Goal: Information Seeking & Learning: Learn about a topic

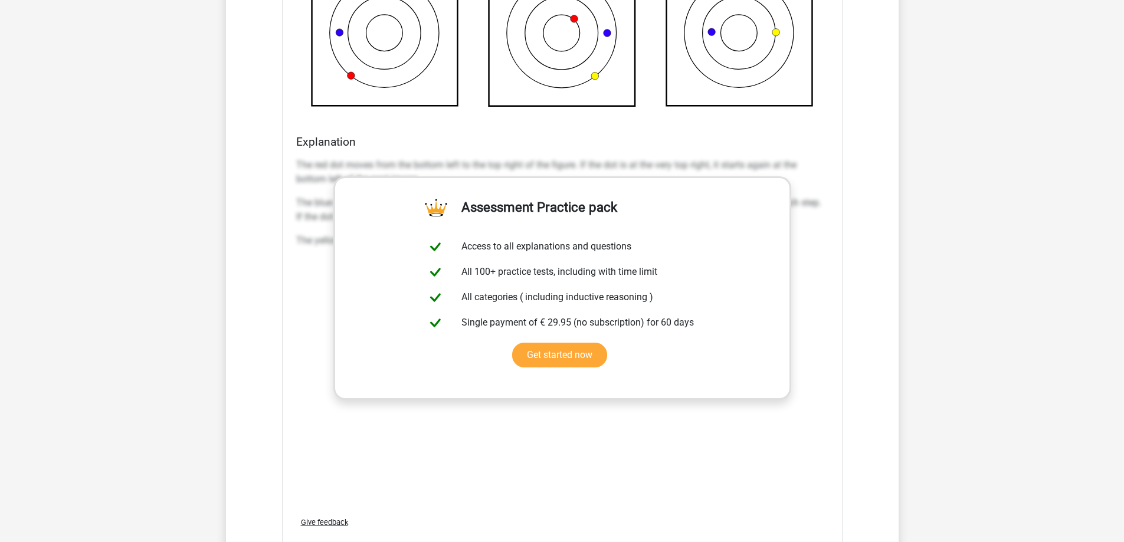
scroll to position [1442, 0]
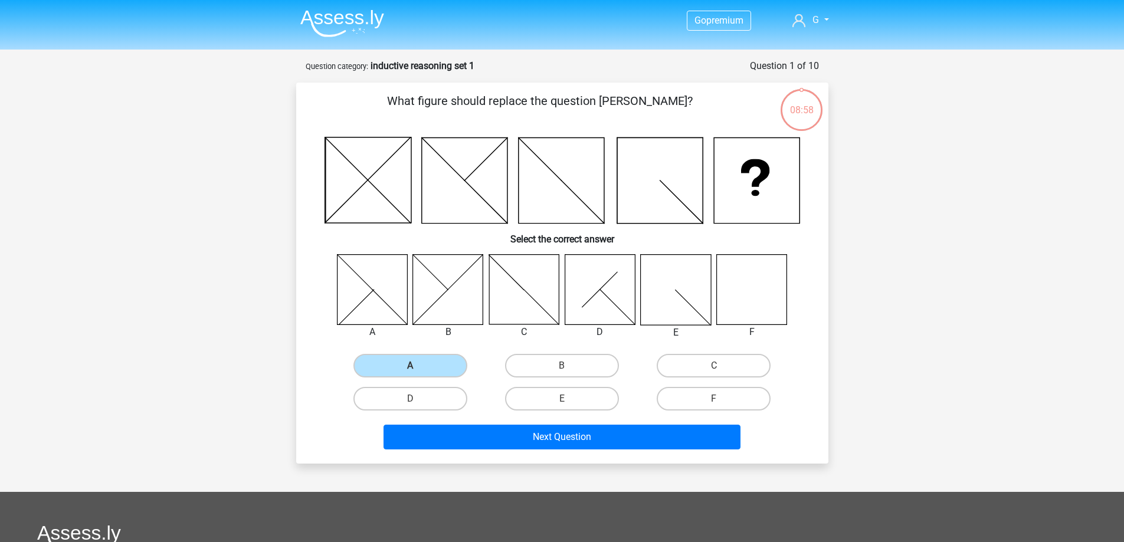
click at [338, 17] on img at bounding box center [342, 23] width 84 height 28
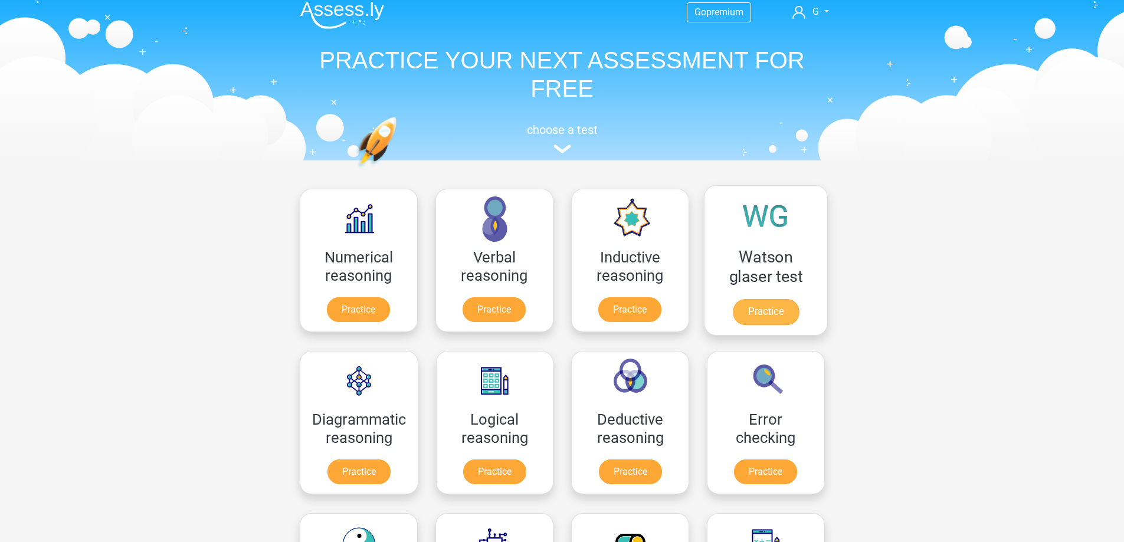
scroll to position [177, 0]
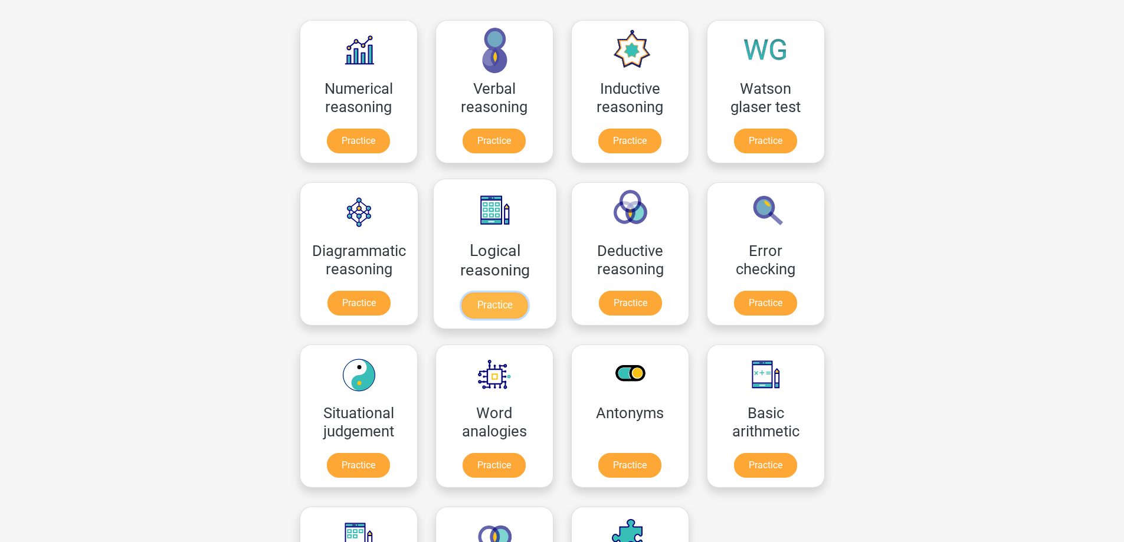
click at [507, 312] on link "Practice" at bounding box center [494, 306] width 66 height 26
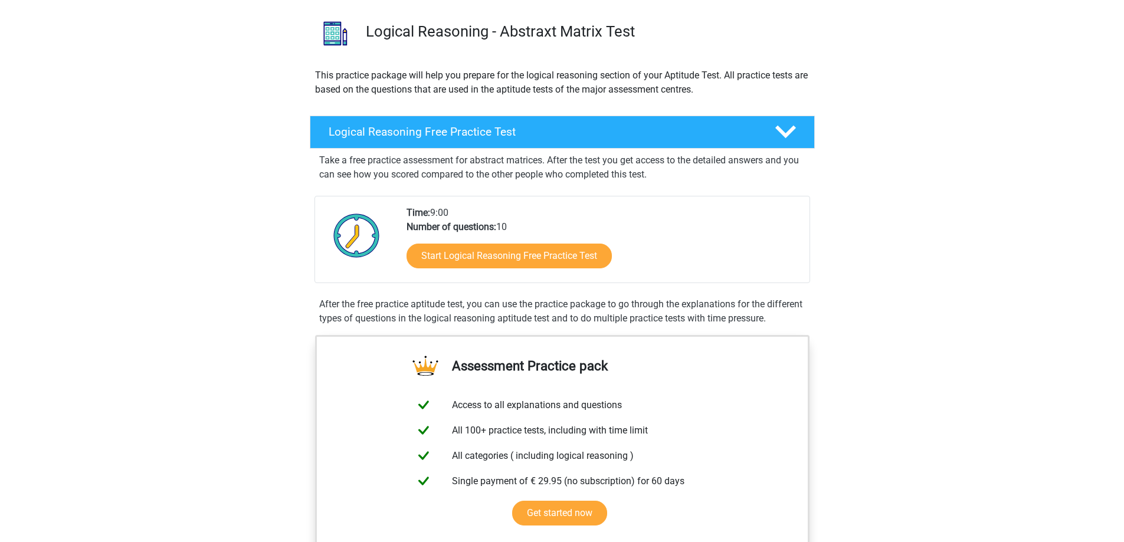
scroll to position [177, 0]
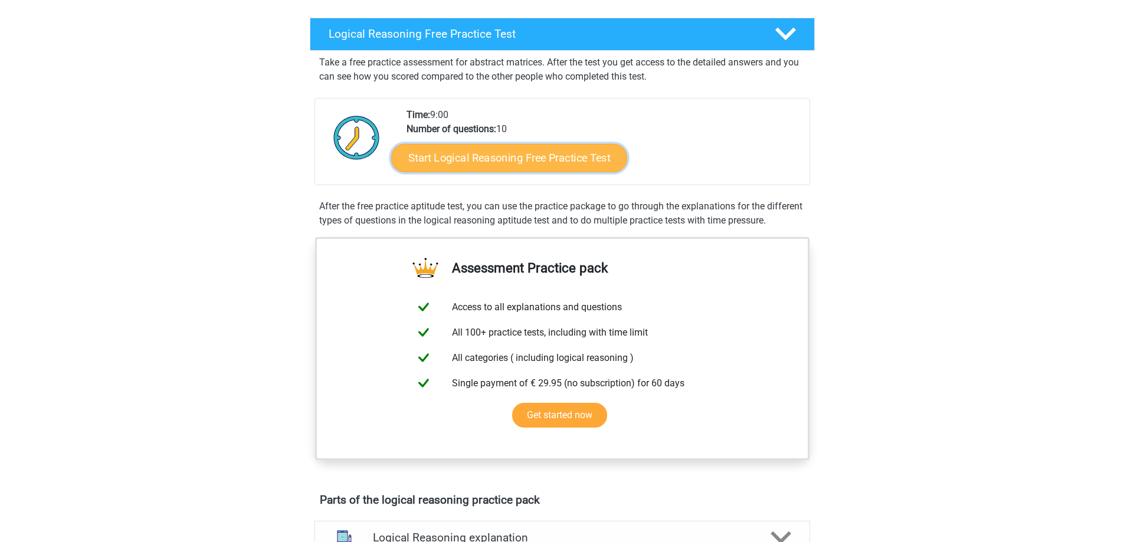
click at [591, 155] on link "Start Logical Reasoning Free Practice Test" at bounding box center [509, 157] width 236 height 28
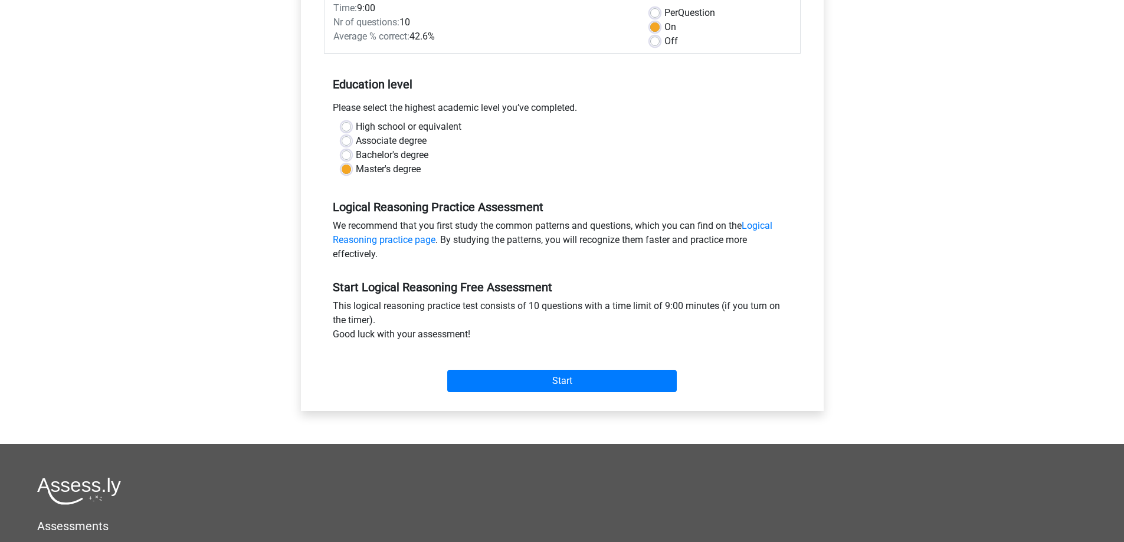
scroll to position [177, 0]
drag, startPoint x: 460, startPoint y: 380, endPoint x: 474, endPoint y: 375, distance: 15.1
click at [460, 379] on input "Start" at bounding box center [562, 380] width 230 height 22
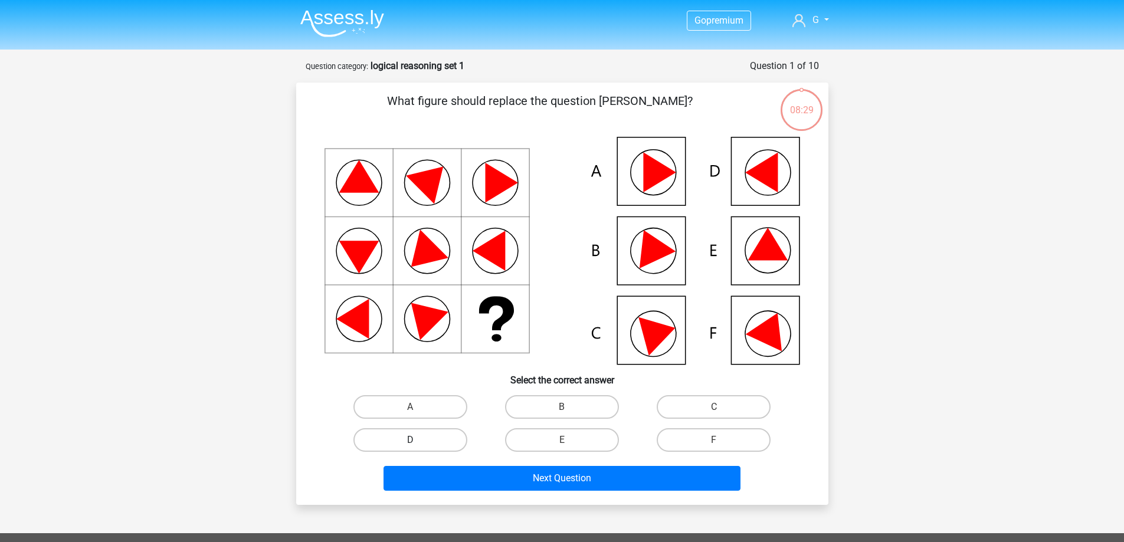
click at [425, 443] on label "D" at bounding box center [410, 440] width 114 height 24
click at [418, 443] on input "D" at bounding box center [414, 444] width 8 height 8
radio input "true"
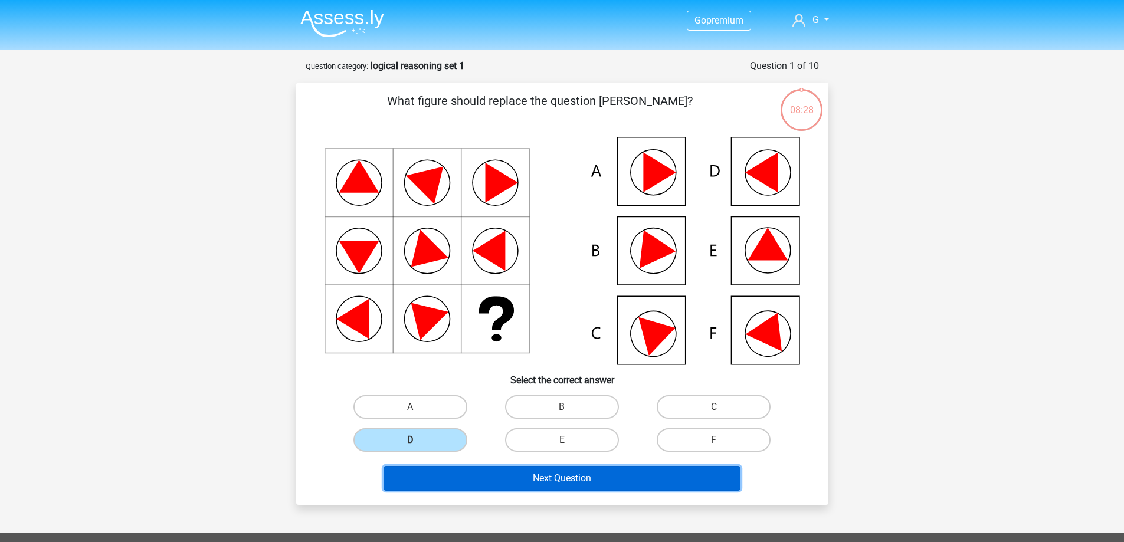
click at [640, 475] on button "Next Question" at bounding box center [562, 478] width 357 height 25
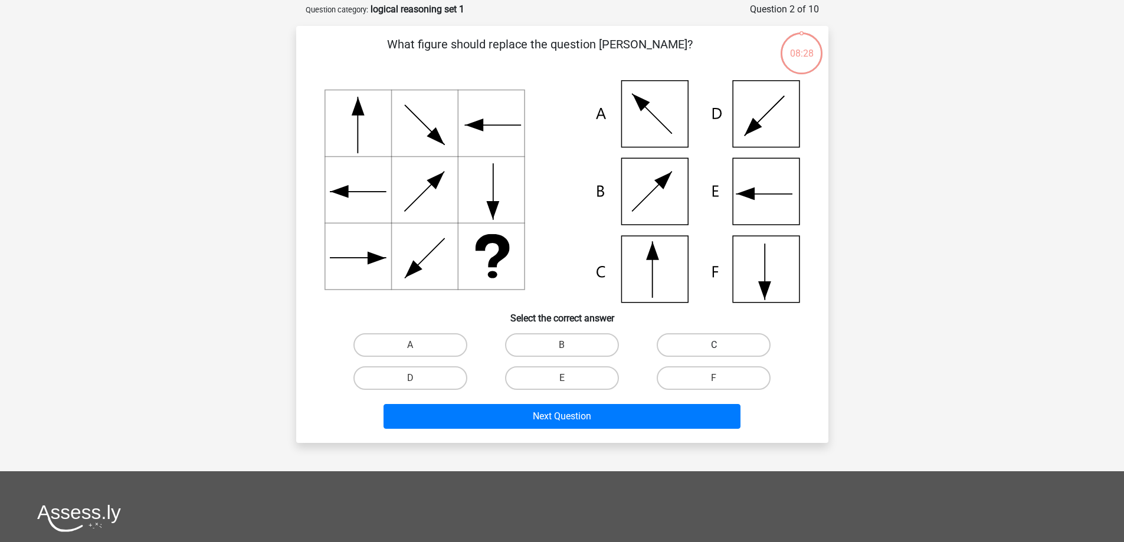
scroll to position [59, 0]
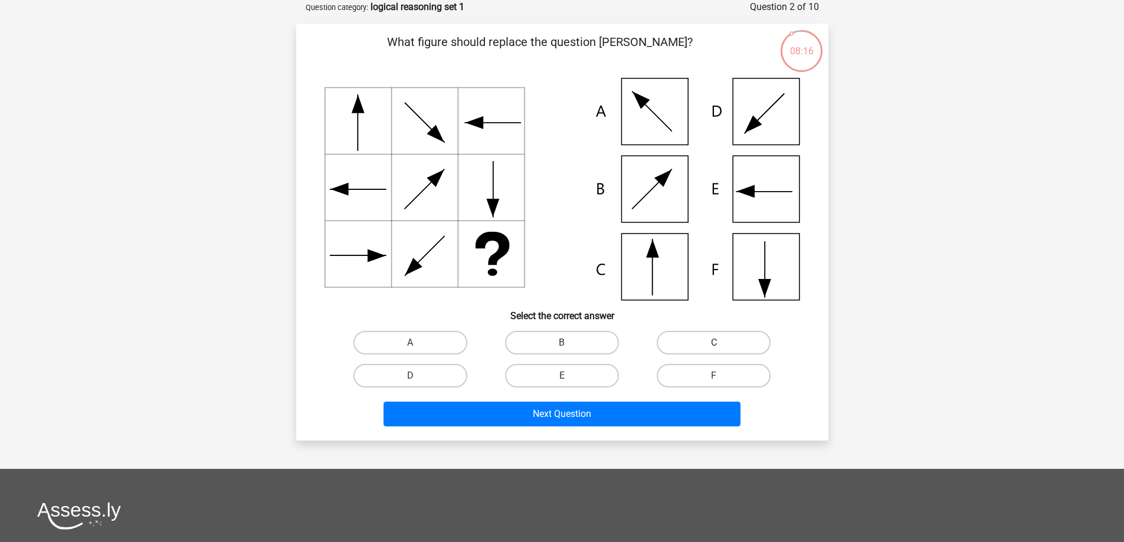
click at [733, 348] on label "C" at bounding box center [714, 343] width 114 height 24
click at [722, 348] on input "C" at bounding box center [718, 347] width 8 height 8
radio input "true"
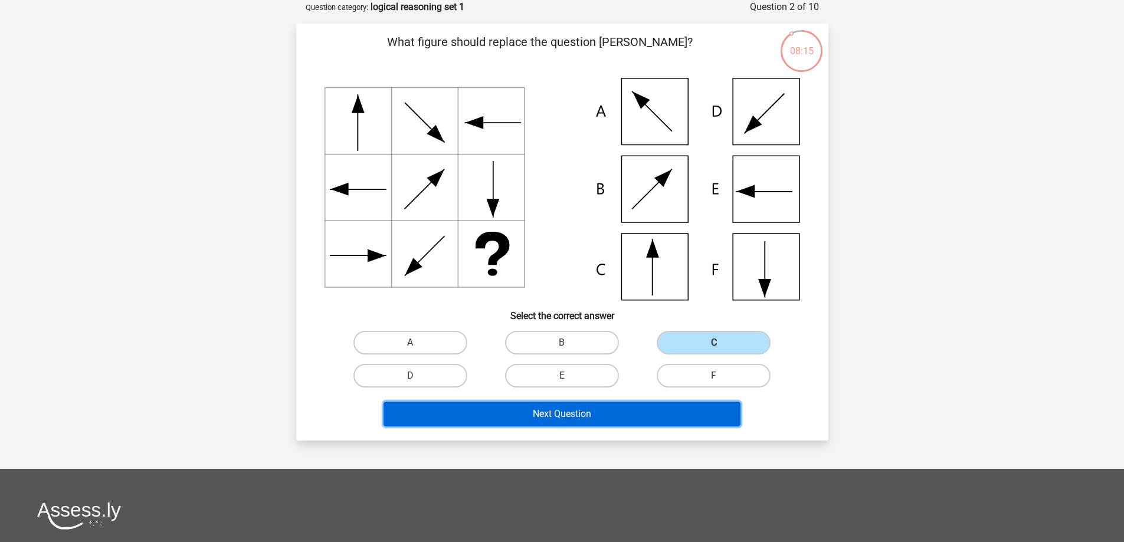
click at [601, 414] on button "Next Question" at bounding box center [562, 414] width 357 height 25
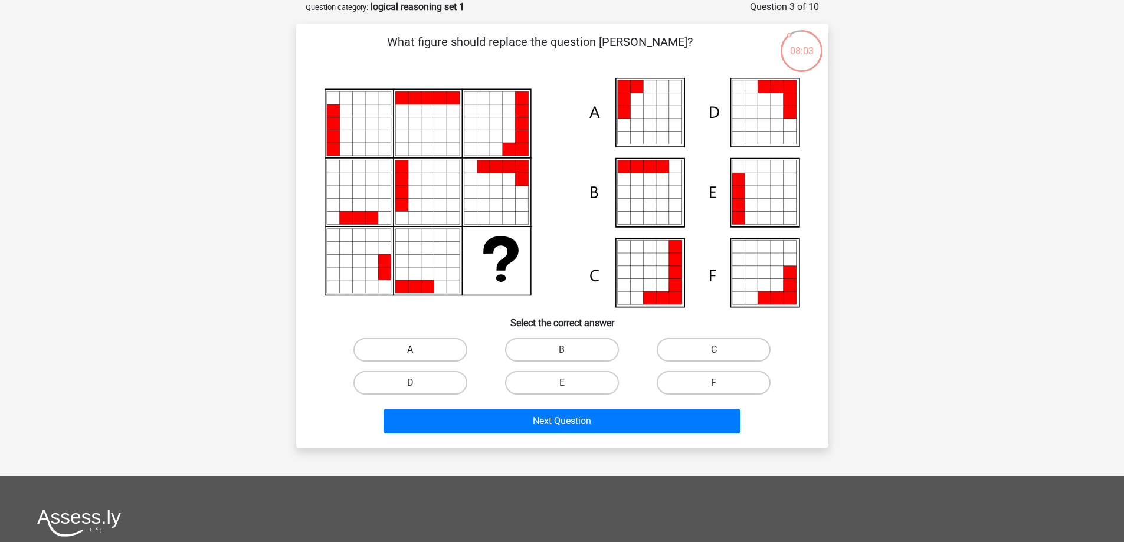
click at [427, 357] on label "A" at bounding box center [410, 350] width 114 height 24
click at [418, 357] on input "A" at bounding box center [414, 354] width 8 height 8
radio input "true"
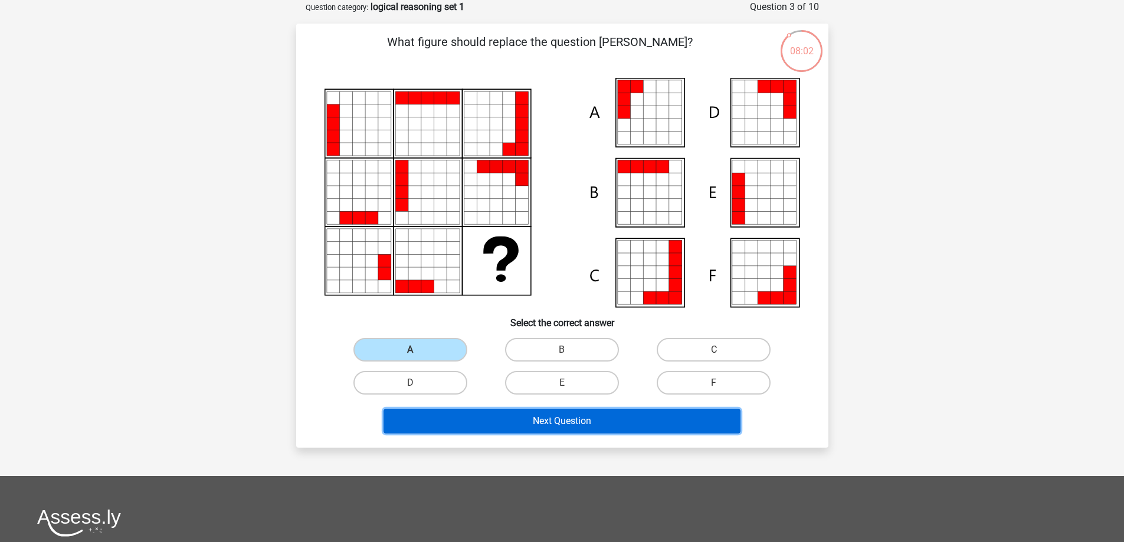
click at [595, 422] on button "Next Question" at bounding box center [562, 421] width 357 height 25
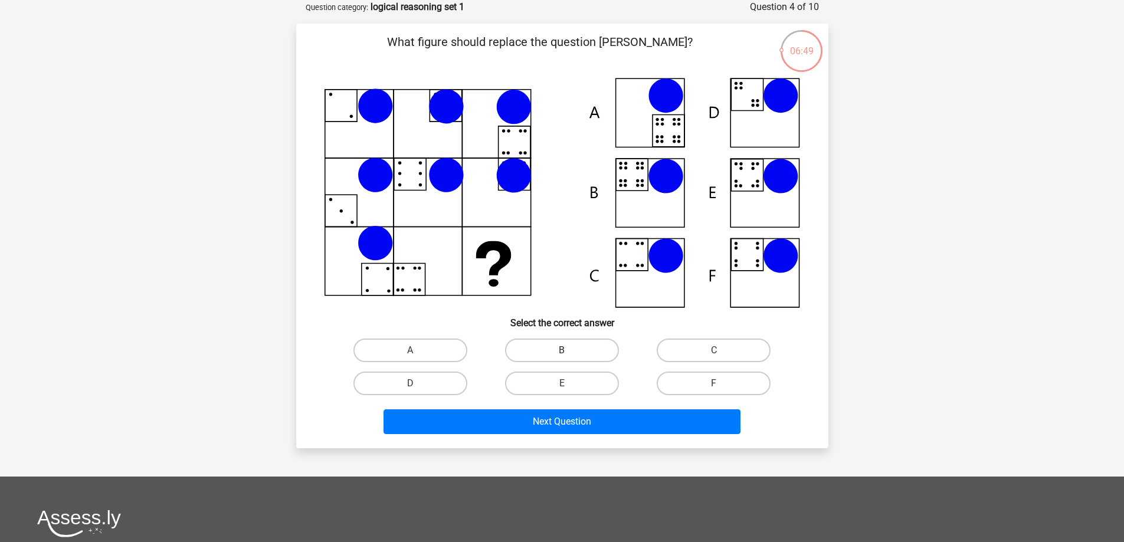
click at [579, 354] on label "B" at bounding box center [562, 351] width 114 height 24
click at [569, 354] on input "B" at bounding box center [566, 354] width 8 height 8
radio input "true"
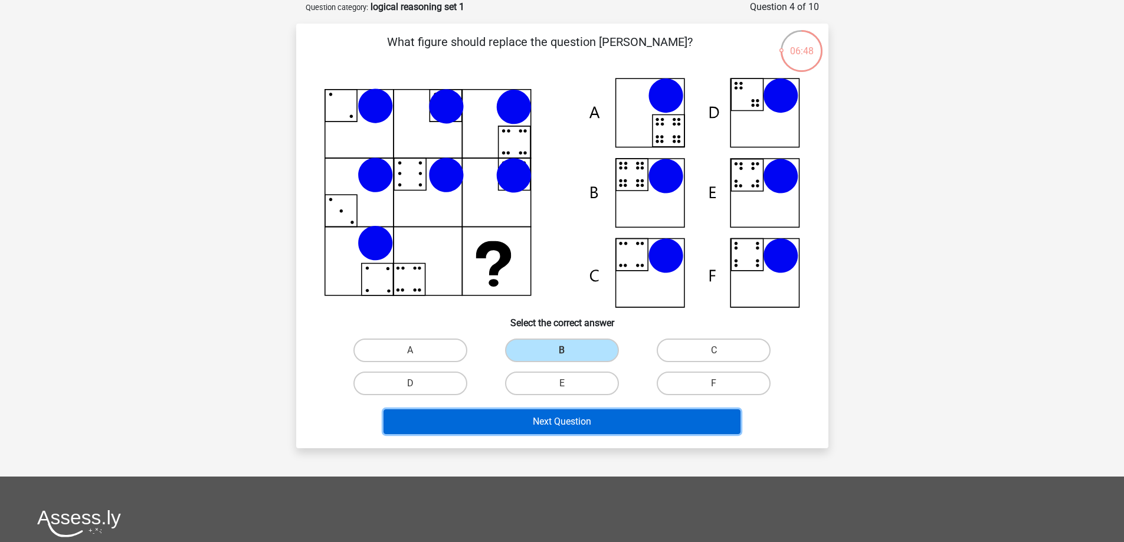
click at [630, 421] on button "Next Question" at bounding box center [562, 421] width 357 height 25
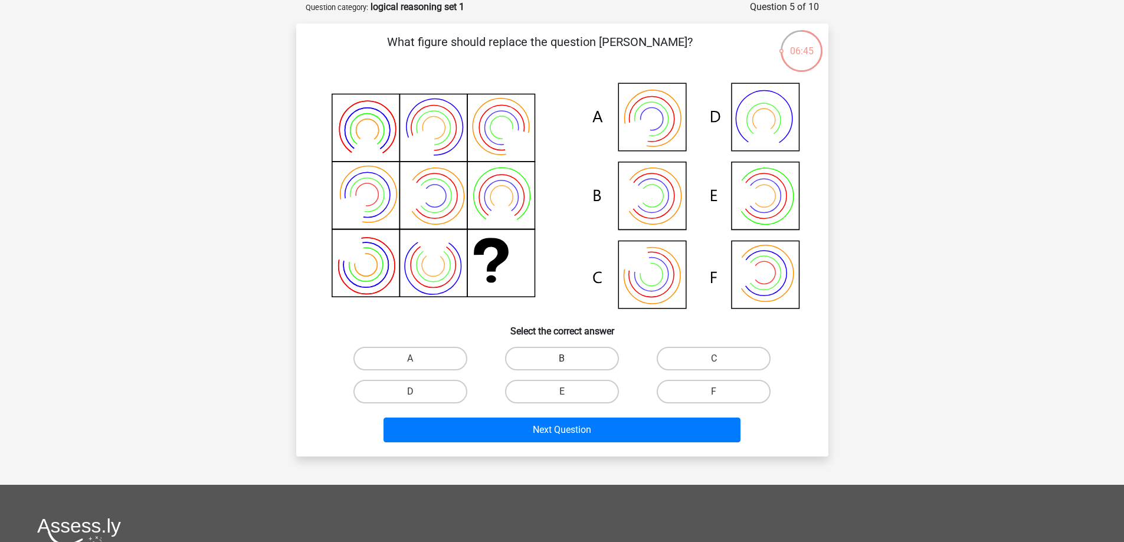
click at [595, 360] on label "B" at bounding box center [562, 359] width 114 height 24
click at [569, 360] on input "B" at bounding box center [566, 363] width 8 height 8
radio input "true"
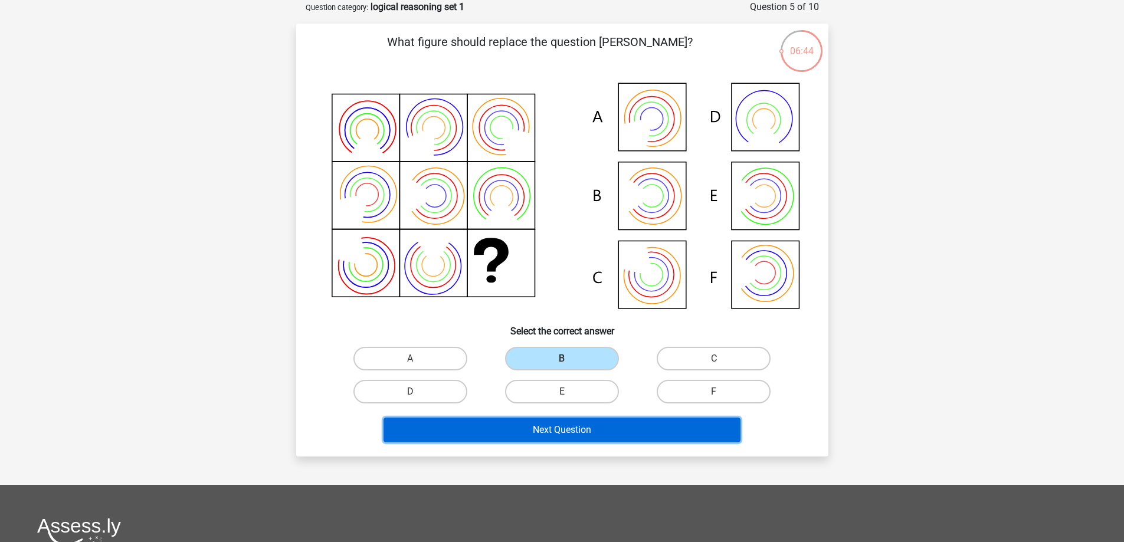
click at [640, 436] on button "Next Question" at bounding box center [562, 430] width 357 height 25
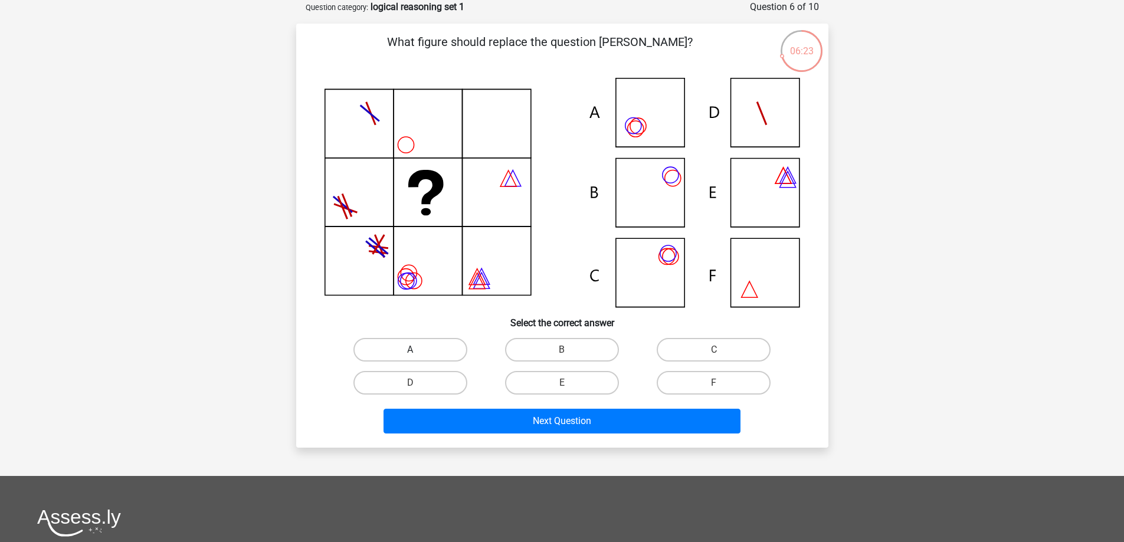
click at [443, 343] on label "A" at bounding box center [410, 350] width 114 height 24
click at [418, 350] on input "A" at bounding box center [414, 354] width 8 height 8
radio input "true"
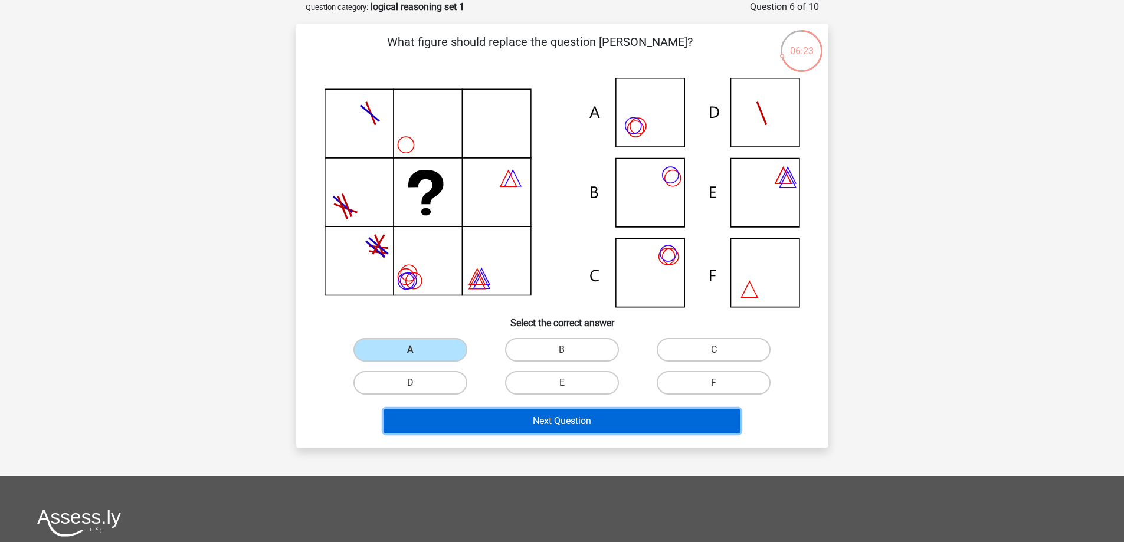
click at [554, 420] on button "Next Question" at bounding box center [562, 421] width 357 height 25
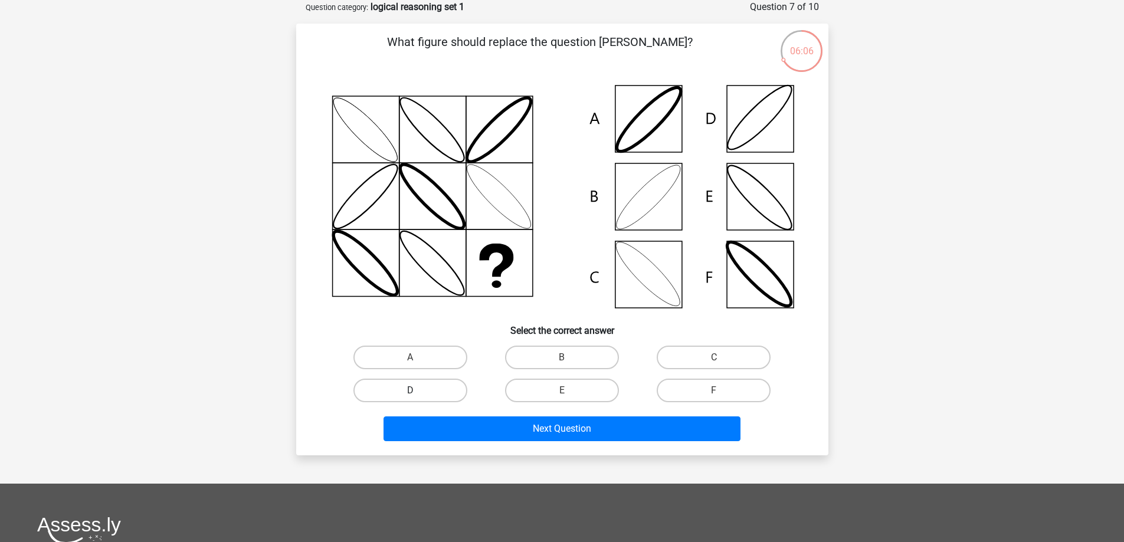
click at [420, 386] on label "D" at bounding box center [410, 391] width 114 height 24
click at [418, 391] on input "D" at bounding box center [414, 395] width 8 height 8
radio input "true"
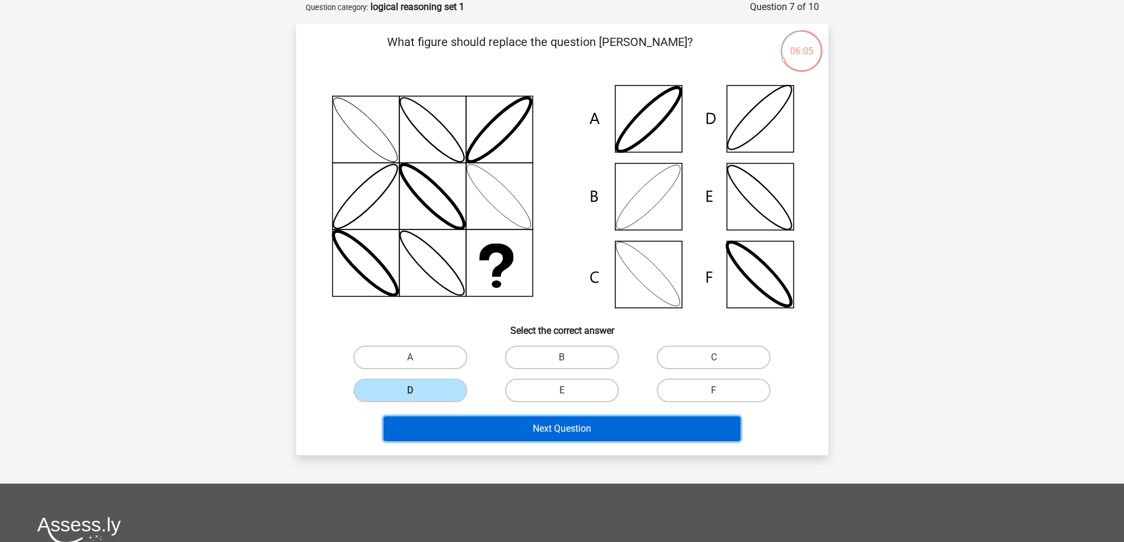
click at [503, 422] on button "Next Question" at bounding box center [562, 429] width 357 height 25
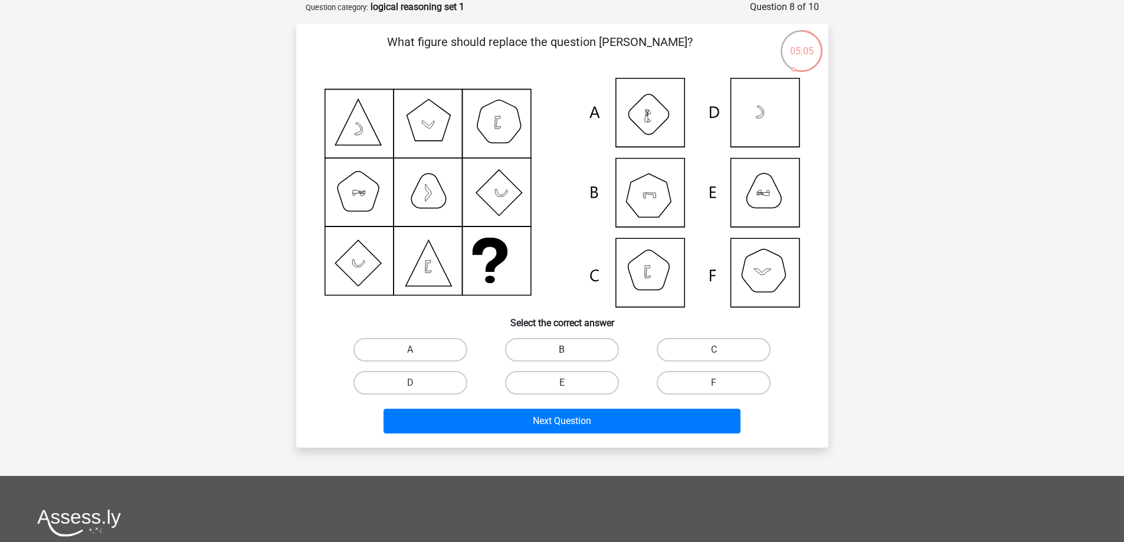
click at [577, 349] on label "B" at bounding box center [562, 350] width 114 height 24
click at [569, 350] on input "B" at bounding box center [566, 354] width 8 height 8
radio input "true"
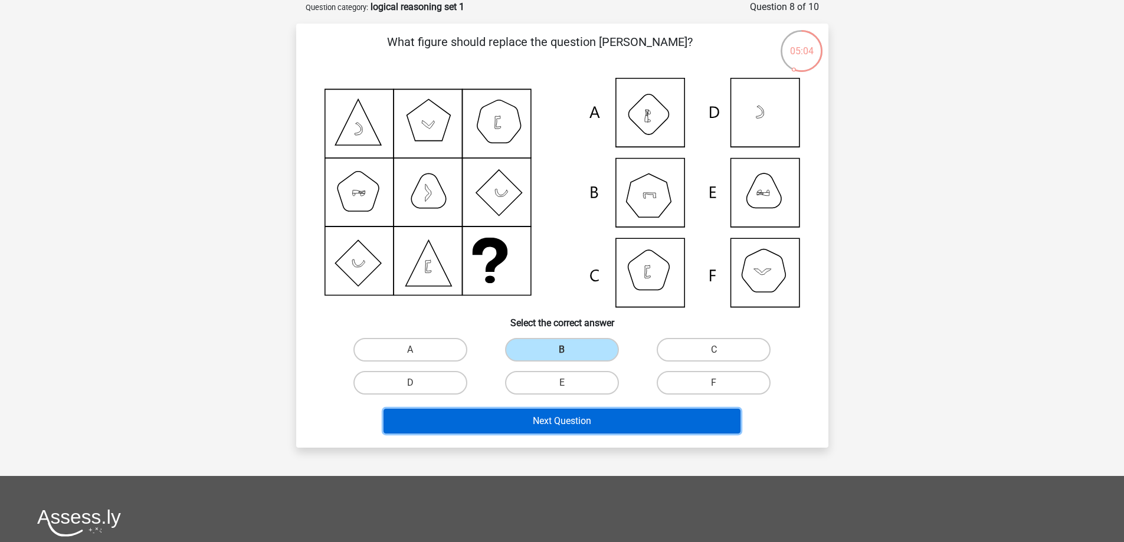
click at [591, 421] on button "Next Question" at bounding box center [562, 421] width 357 height 25
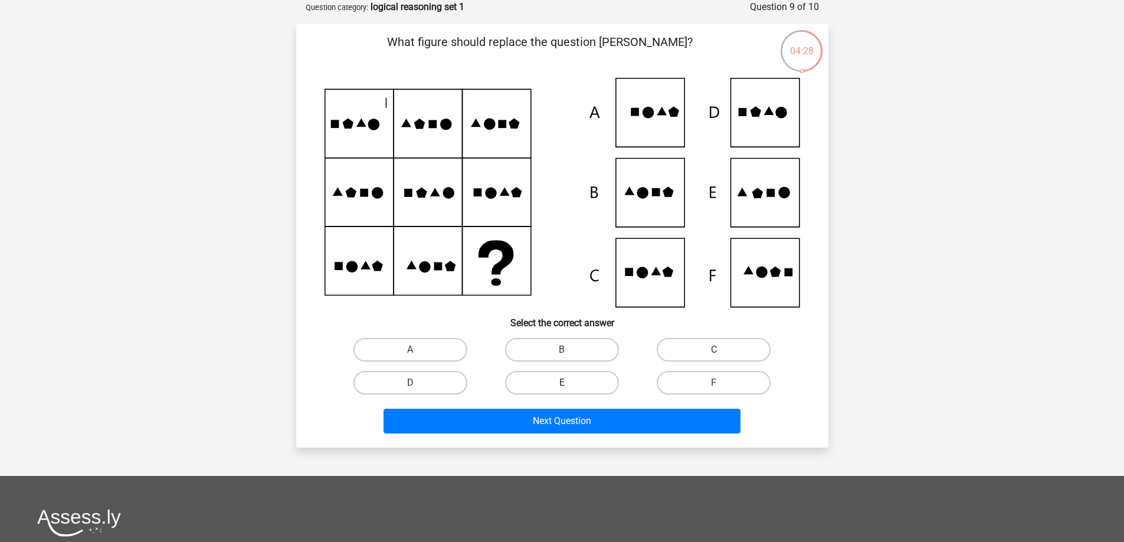
click at [578, 384] on label "E" at bounding box center [562, 383] width 114 height 24
click at [569, 384] on input "E" at bounding box center [566, 387] width 8 height 8
radio input "true"
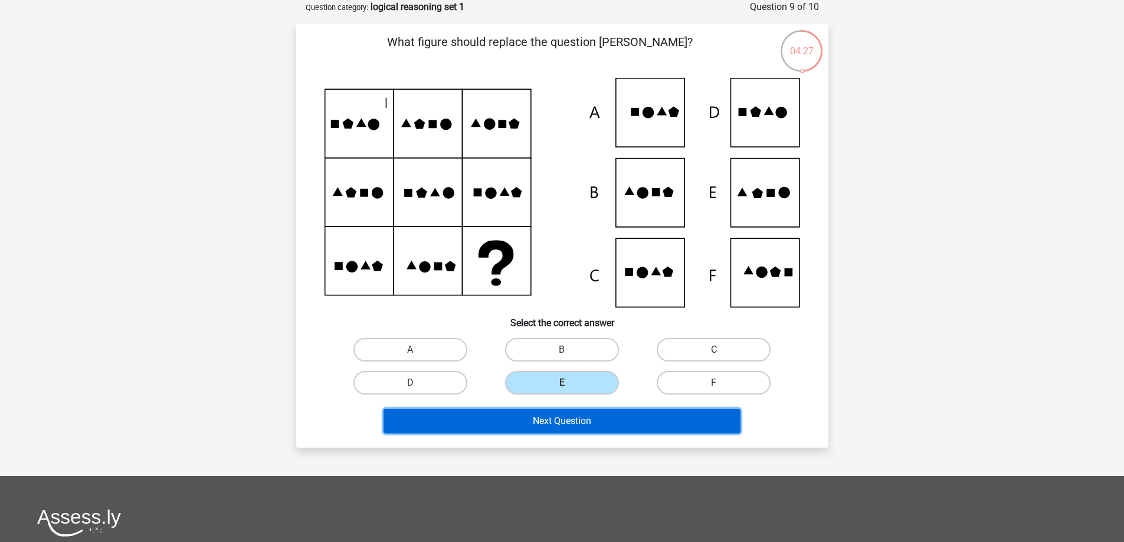
click at [599, 422] on button "Next Question" at bounding box center [562, 421] width 357 height 25
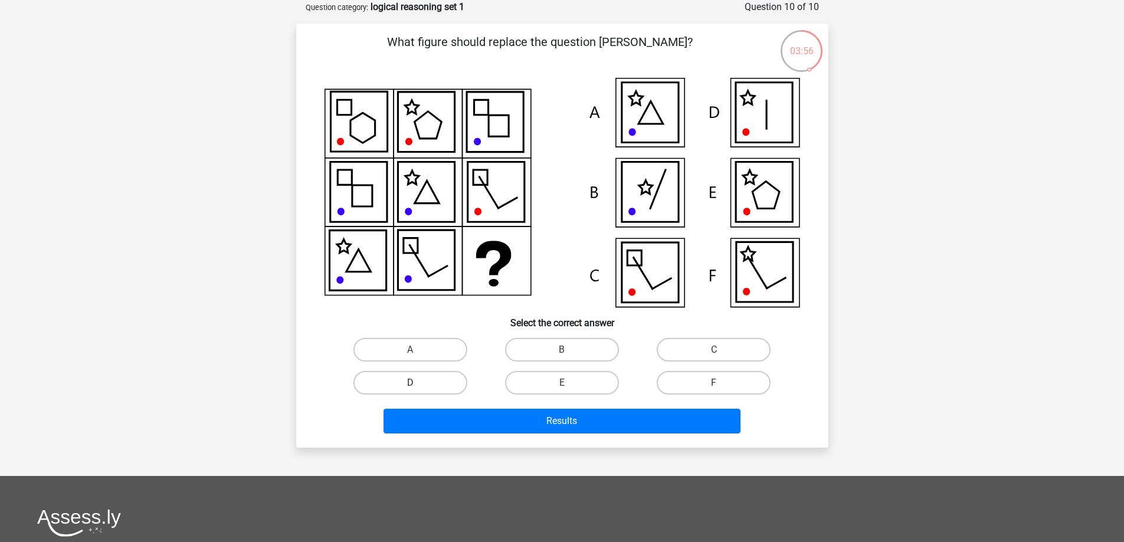
click at [421, 381] on label "D" at bounding box center [410, 383] width 114 height 24
click at [418, 383] on input "D" at bounding box center [414, 387] width 8 height 8
radio input "true"
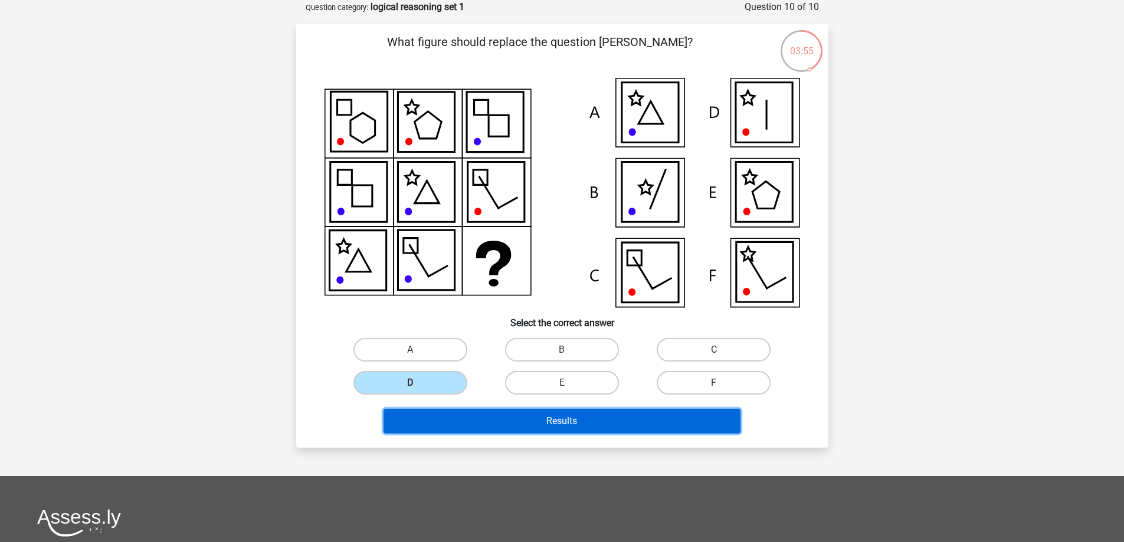
click at [561, 418] on button "Results" at bounding box center [562, 421] width 357 height 25
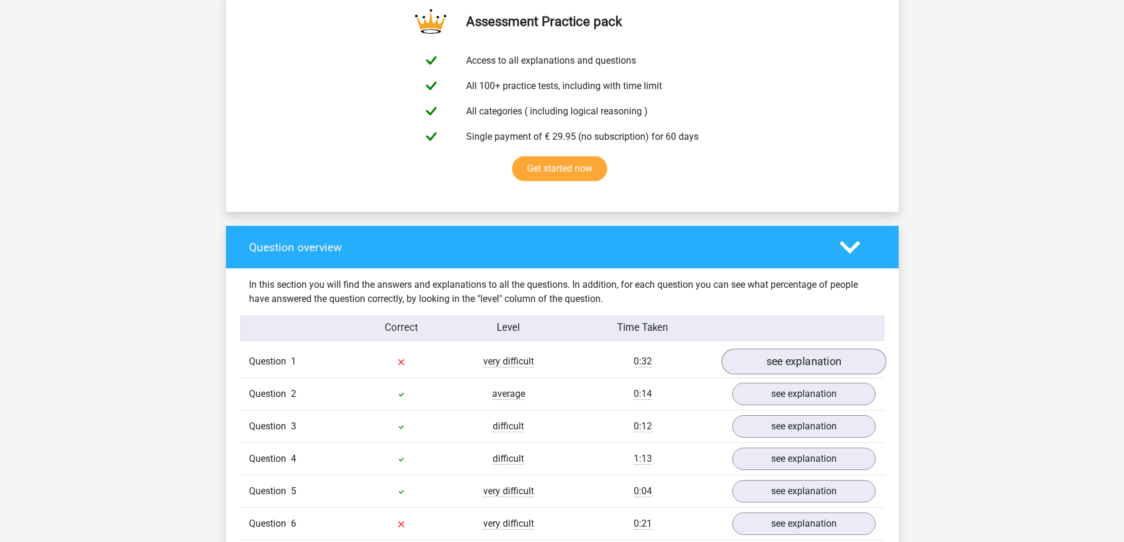
scroll to position [885, 0]
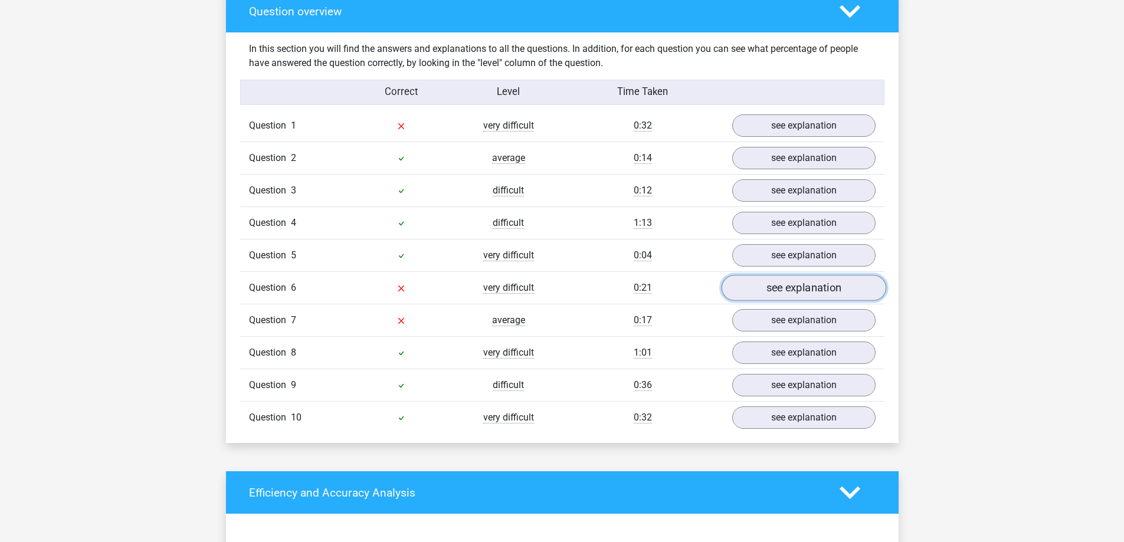
click at [778, 286] on link "see explanation" at bounding box center [803, 289] width 165 height 26
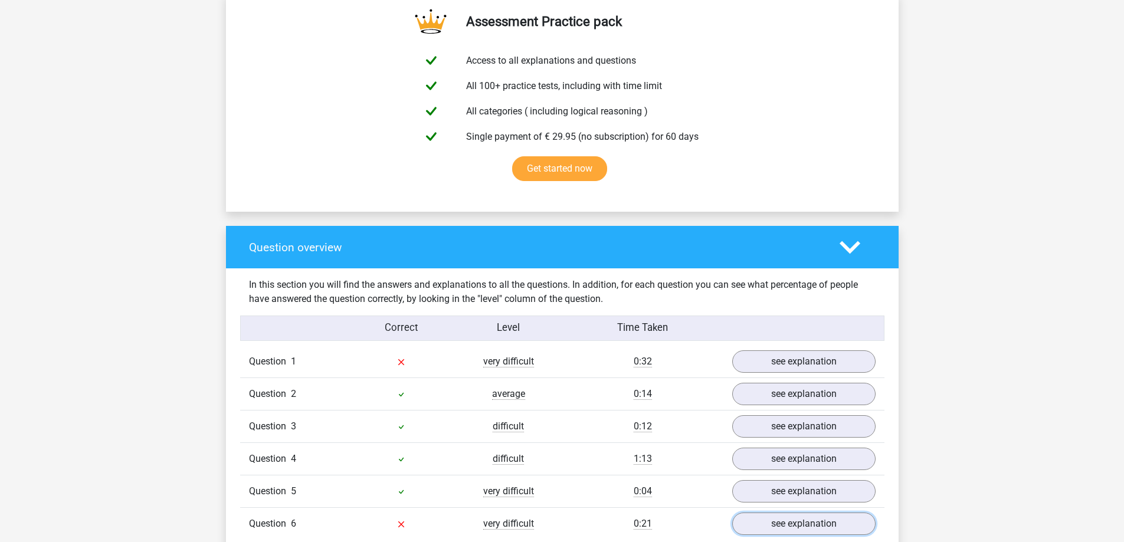
scroll to position [767, 0]
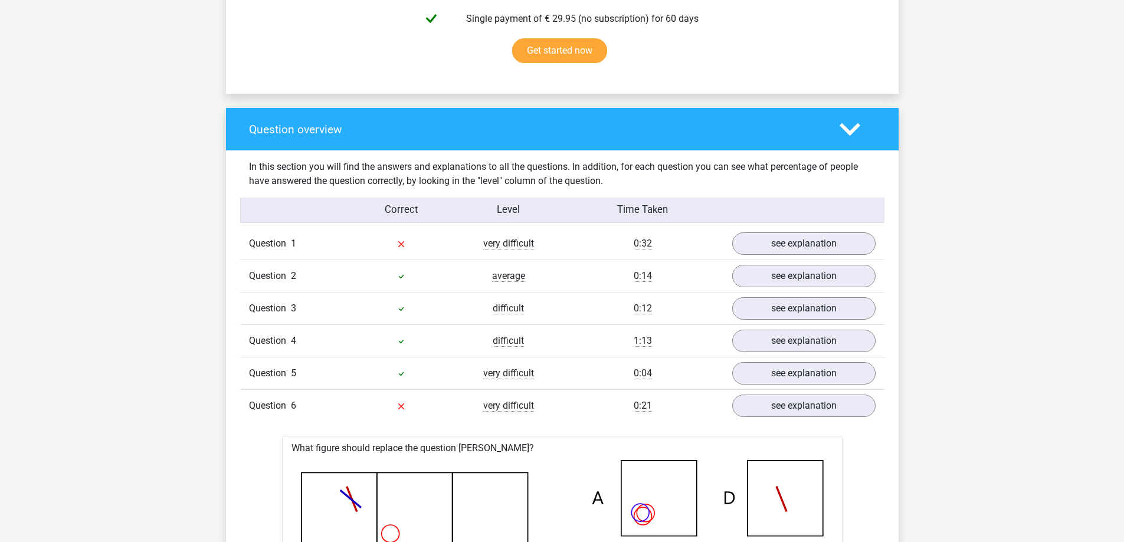
click at [407, 237] on div at bounding box center [401, 244] width 107 height 14
click at [751, 237] on link "see explanation" at bounding box center [803, 244] width 165 height 26
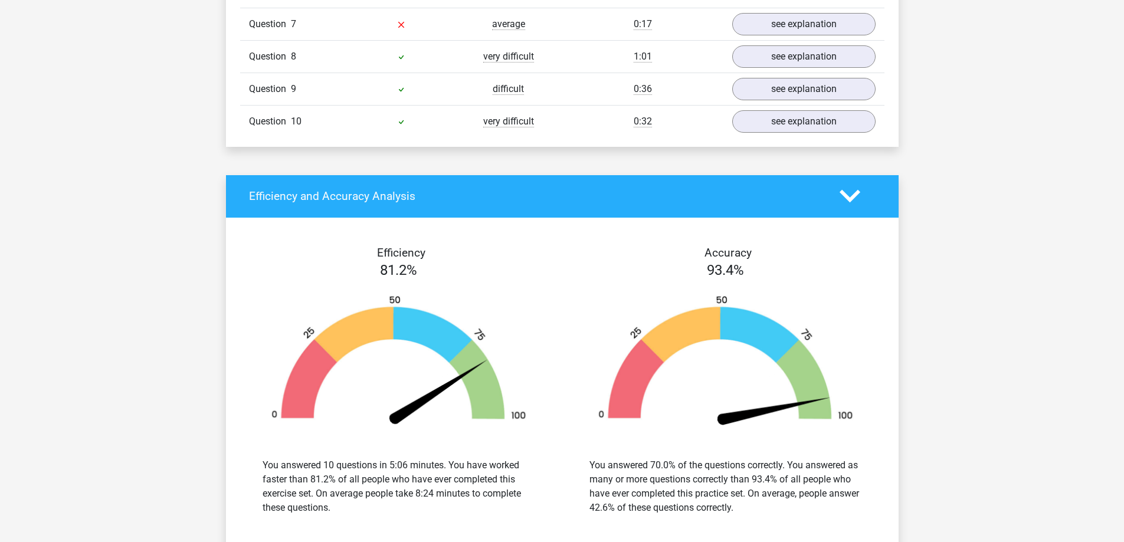
scroll to position [2478, 0]
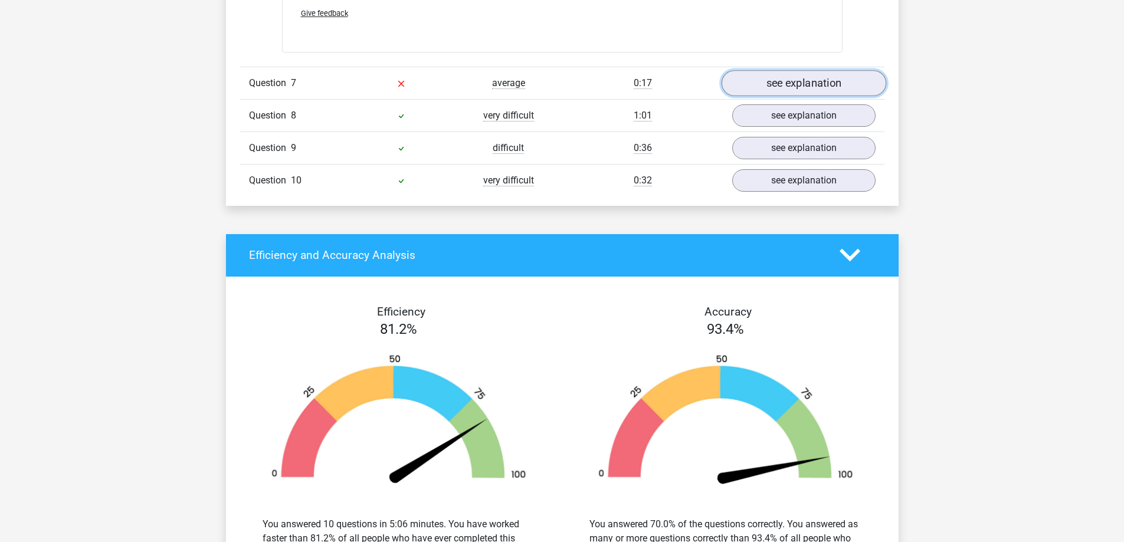
click at [802, 77] on link "see explanation" at bounding box center [803, 83] width 165 height 26
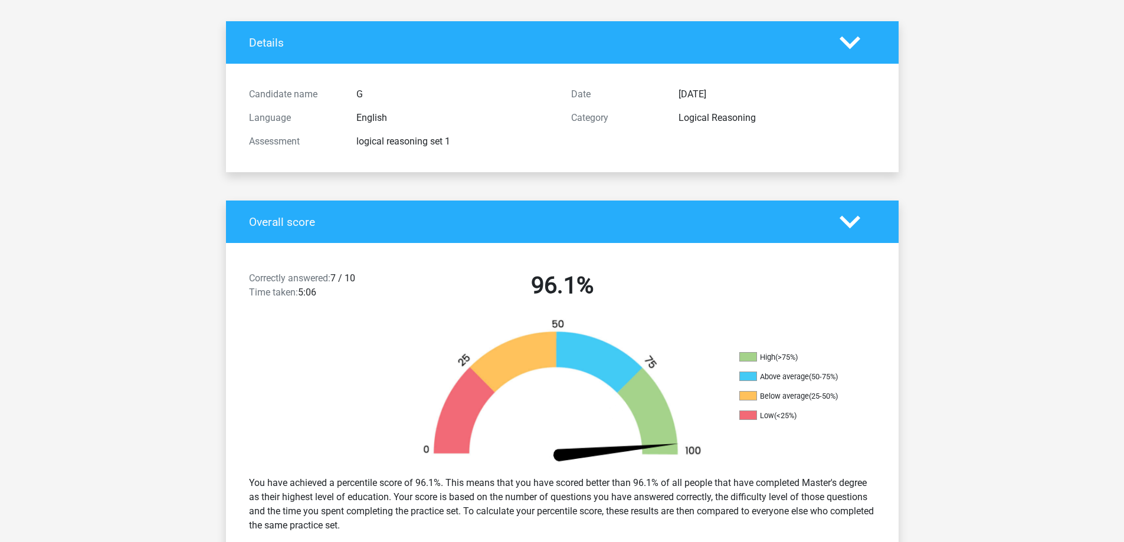
scroll to position [0, 0]
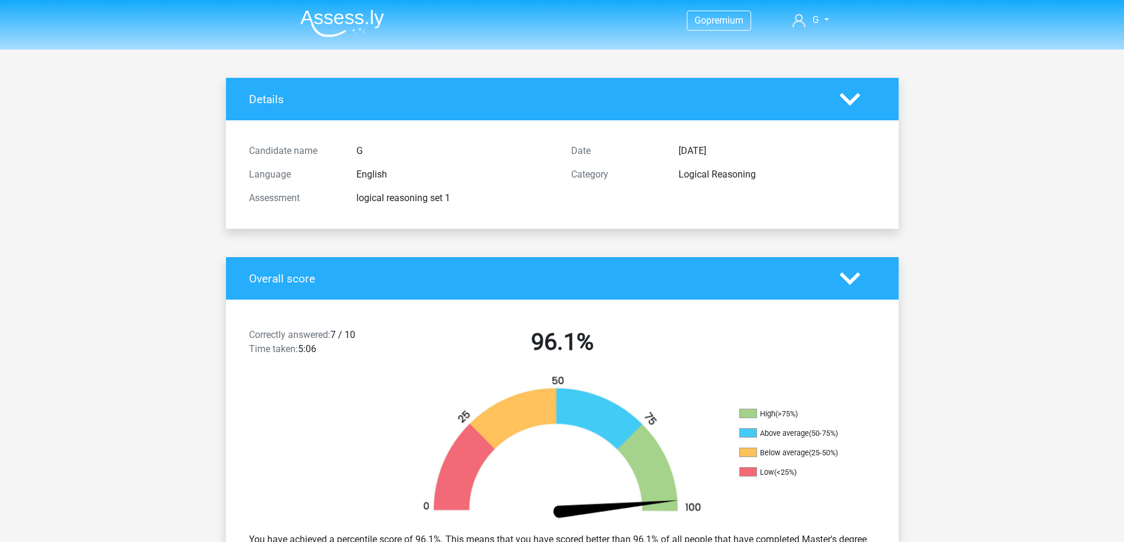
click at [349, 14] on img at bounding box center [342, 23] width 84 height 28
